Goal: Find contact information: Find contact information

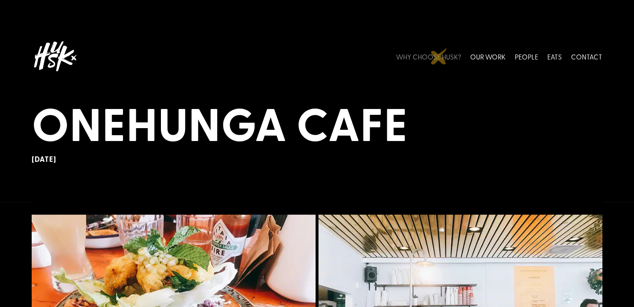
click at [439, 56] on link "WHY CHOOSE HUSK?" at bounding box center [428, 56] width 65 height 37
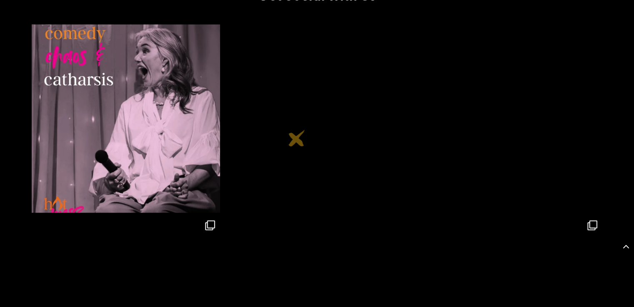
scroll to position [1843, 0]
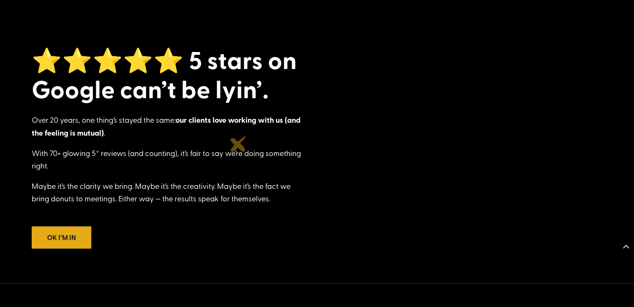
scroll to position [1129, 0]
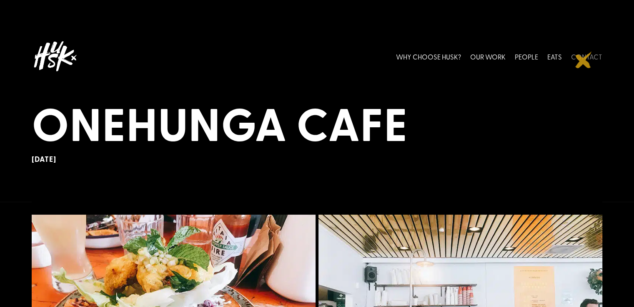
click at [583, 60] on link "CONTACT" at bounding box center [586, 56] width 31 height 37
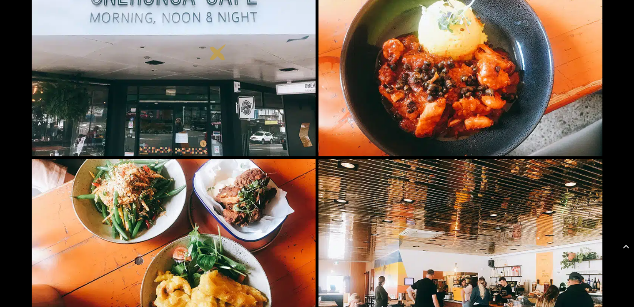
scroll to position [435, 0]
